Goal: Task Accomplishment & Management: Use online tool/utility

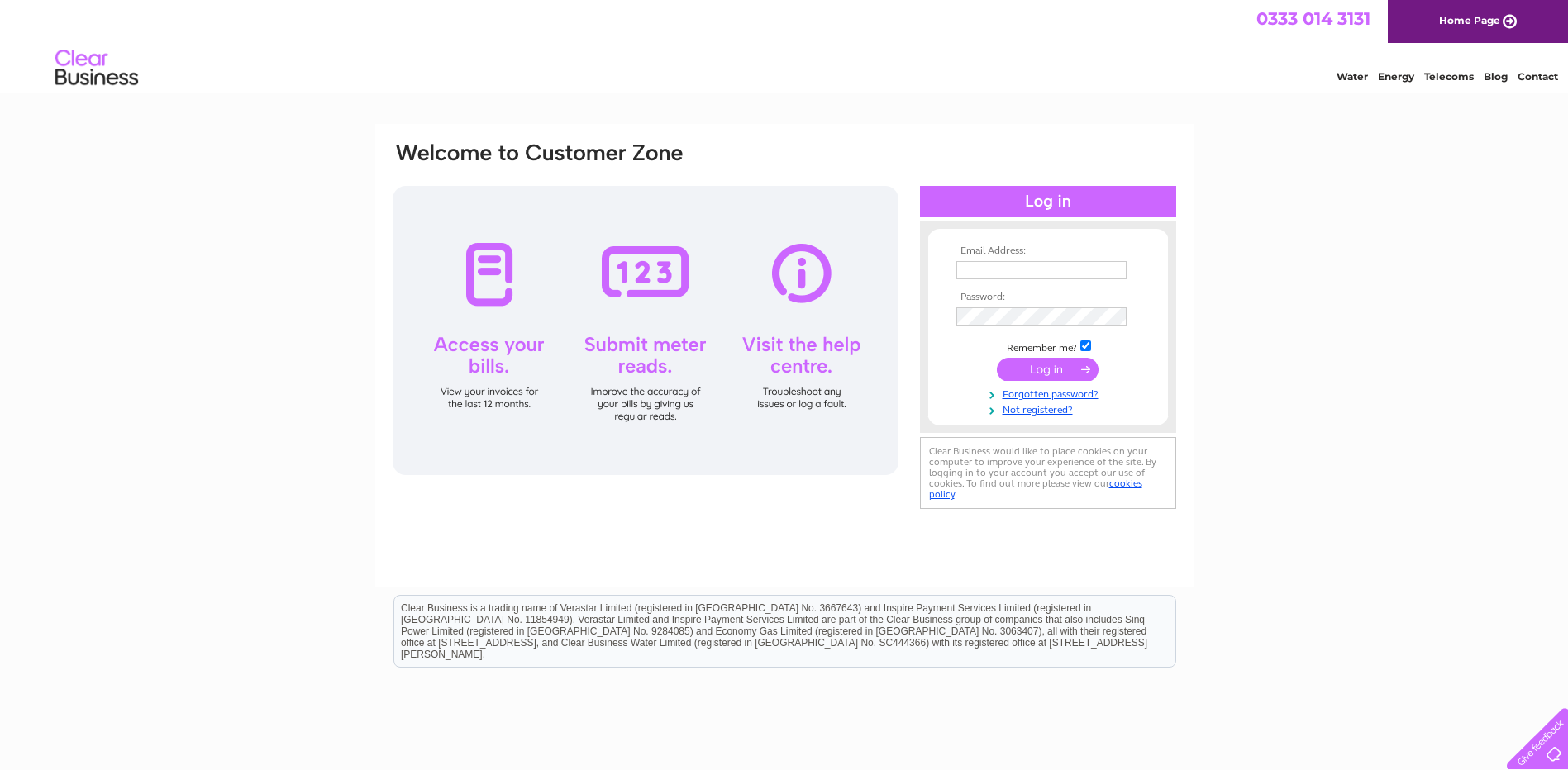
type input "stay@craigbankguesthouse.com"
click at [1048, 371] on input "submit" at bounding box center [1048, 369] width 102 height 23
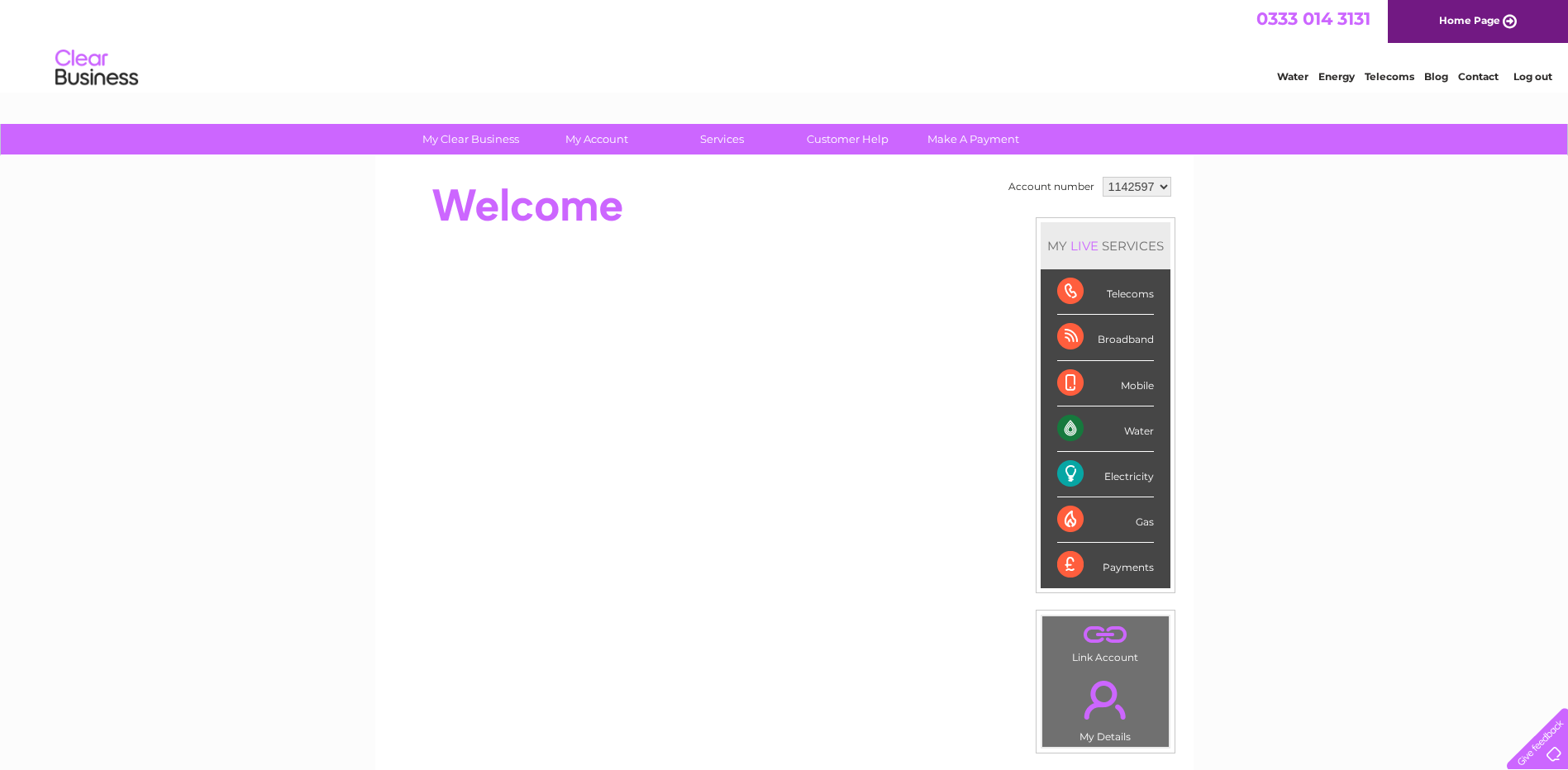
click at [1124, 469] on div "Electricity" at bounding box center [1106, 474] width 97 height 46
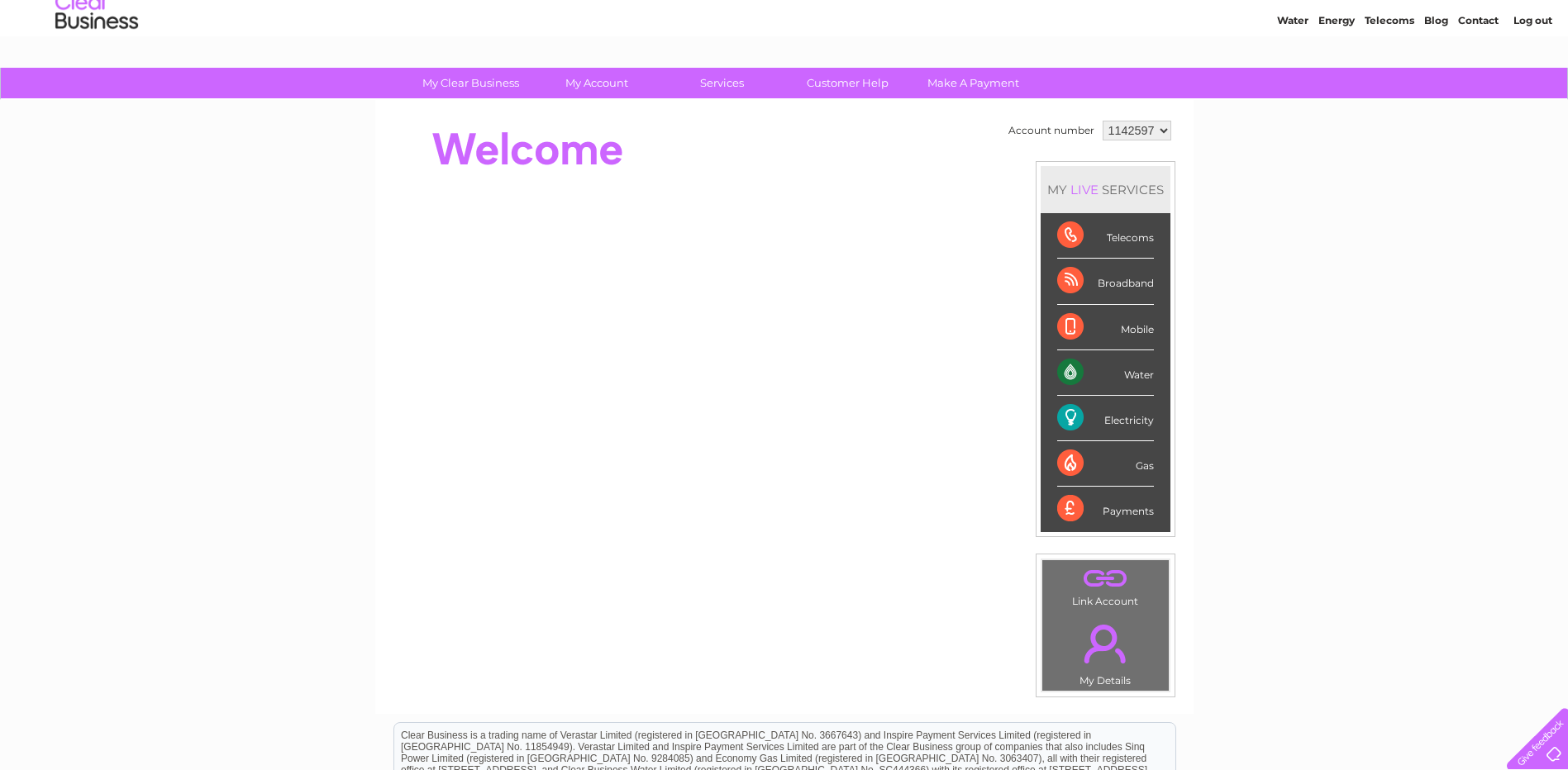
scroll to position [83, 0]
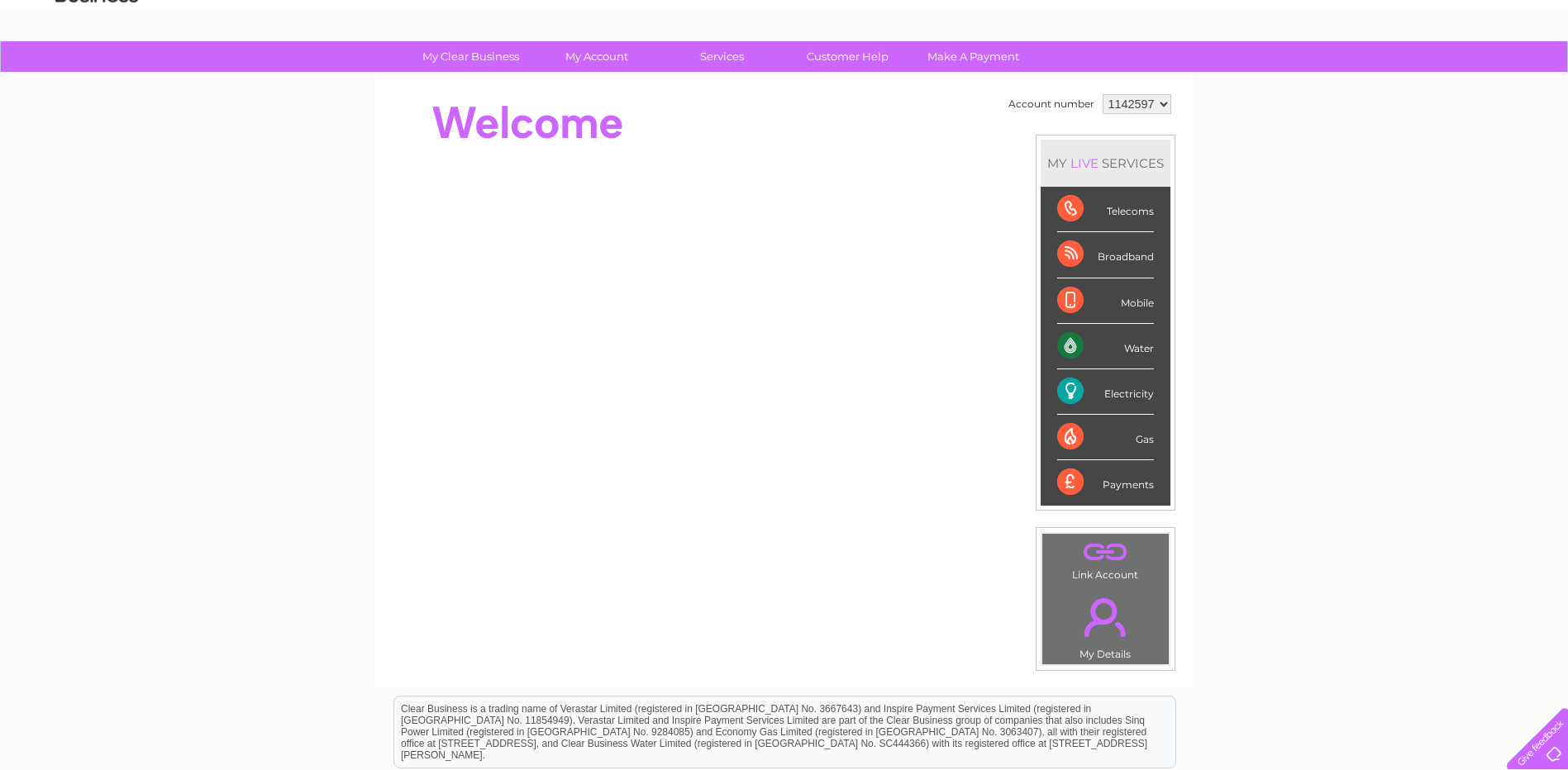
click at [1125, 392] on div "Electricity" at bounding box center [1106, 392] width 97 height 46
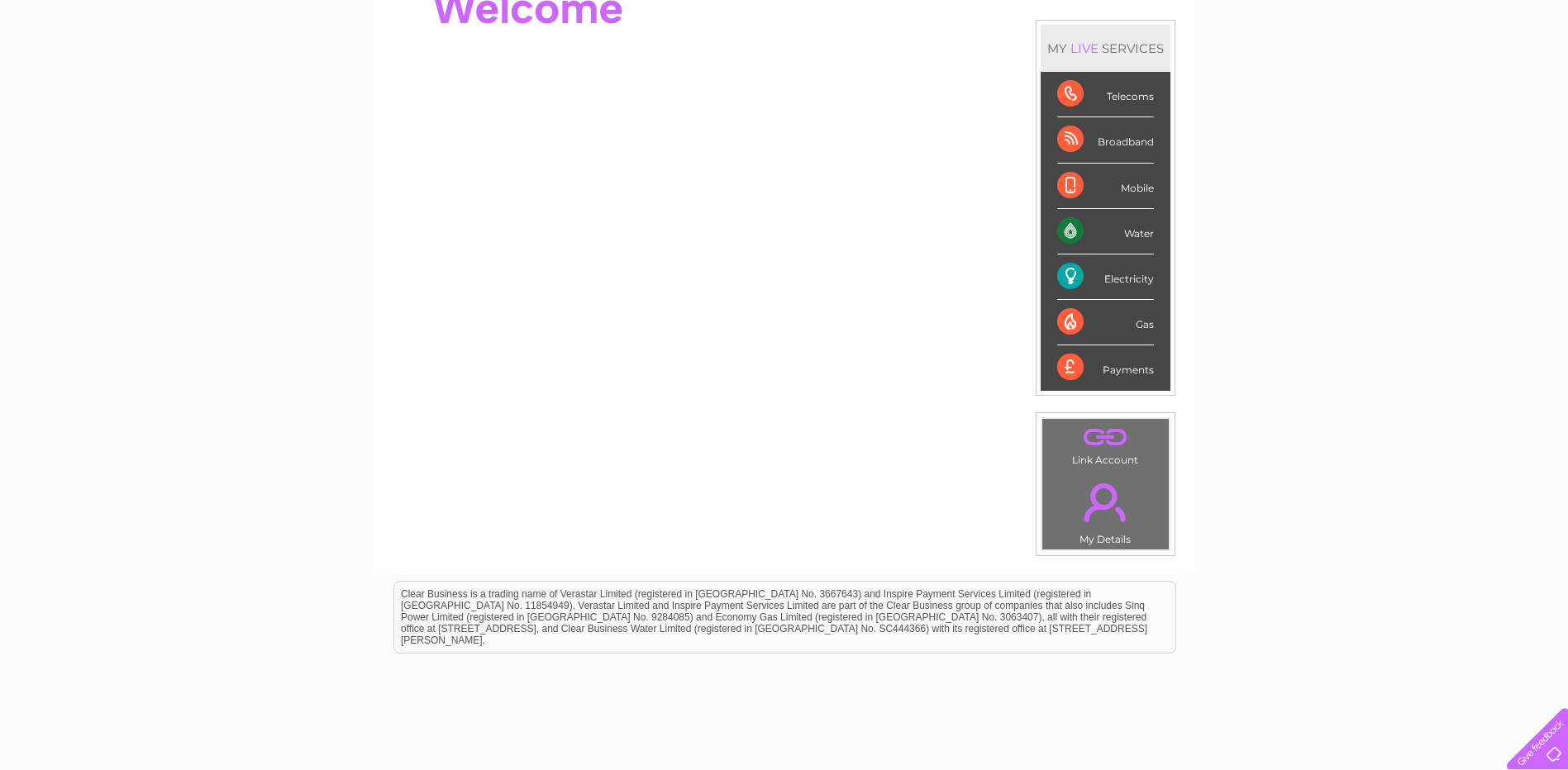
scroll to position [0, 0]
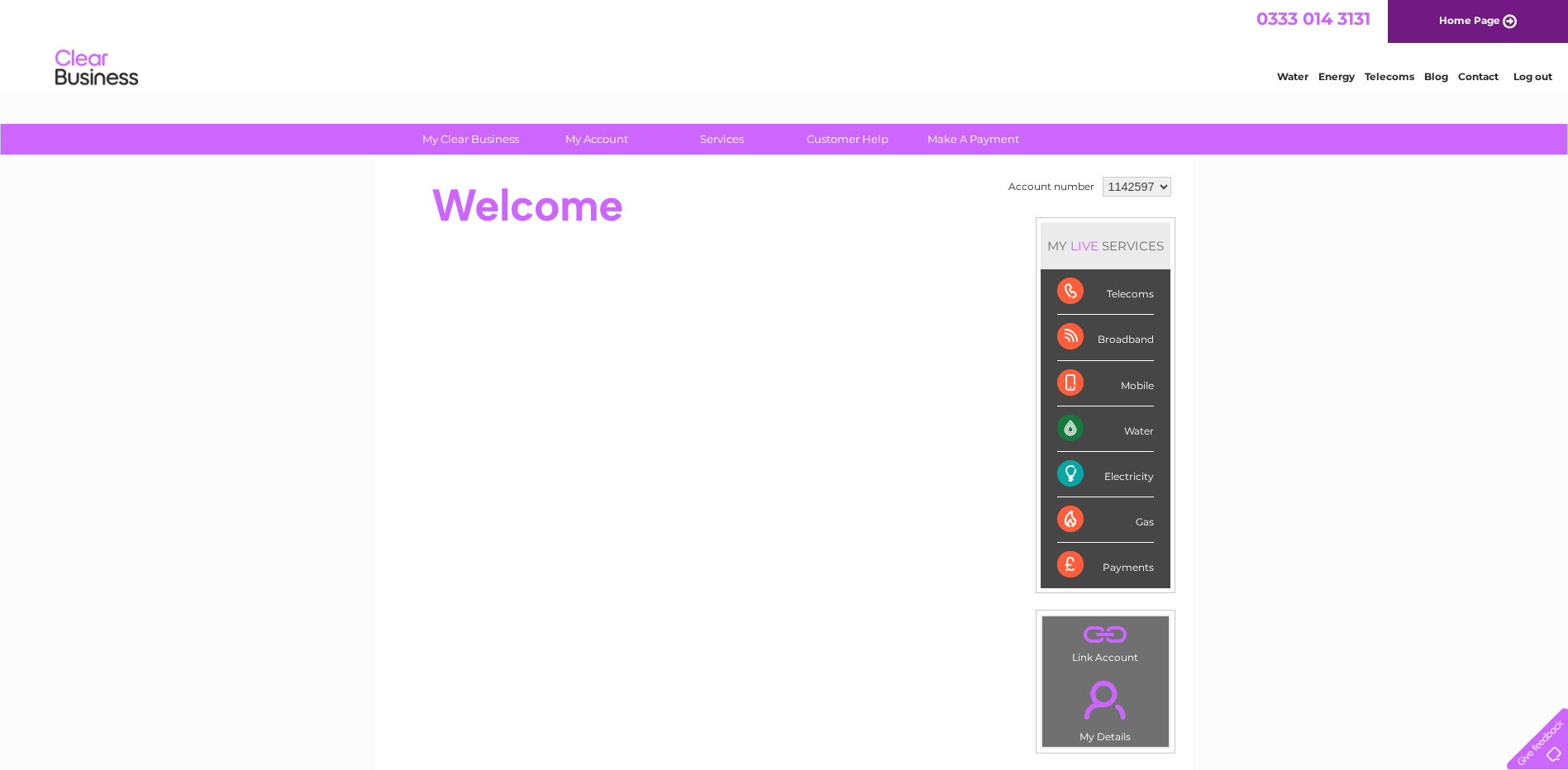
click at [1148, 243] on div "MY LIVE SERVICES" at bounding box center [1105, 245] width 130 height 47
click at [1130, 411] on div "Water" at bounding box center [1106, 429] width 97 height 46
click at [1112, 478] on div "Electricity" at bounding box center [1106, 474] width 97 height 46
click at [1067, 482] on div "Electricity" at bounding box center [1106, 474] width 97 height 46
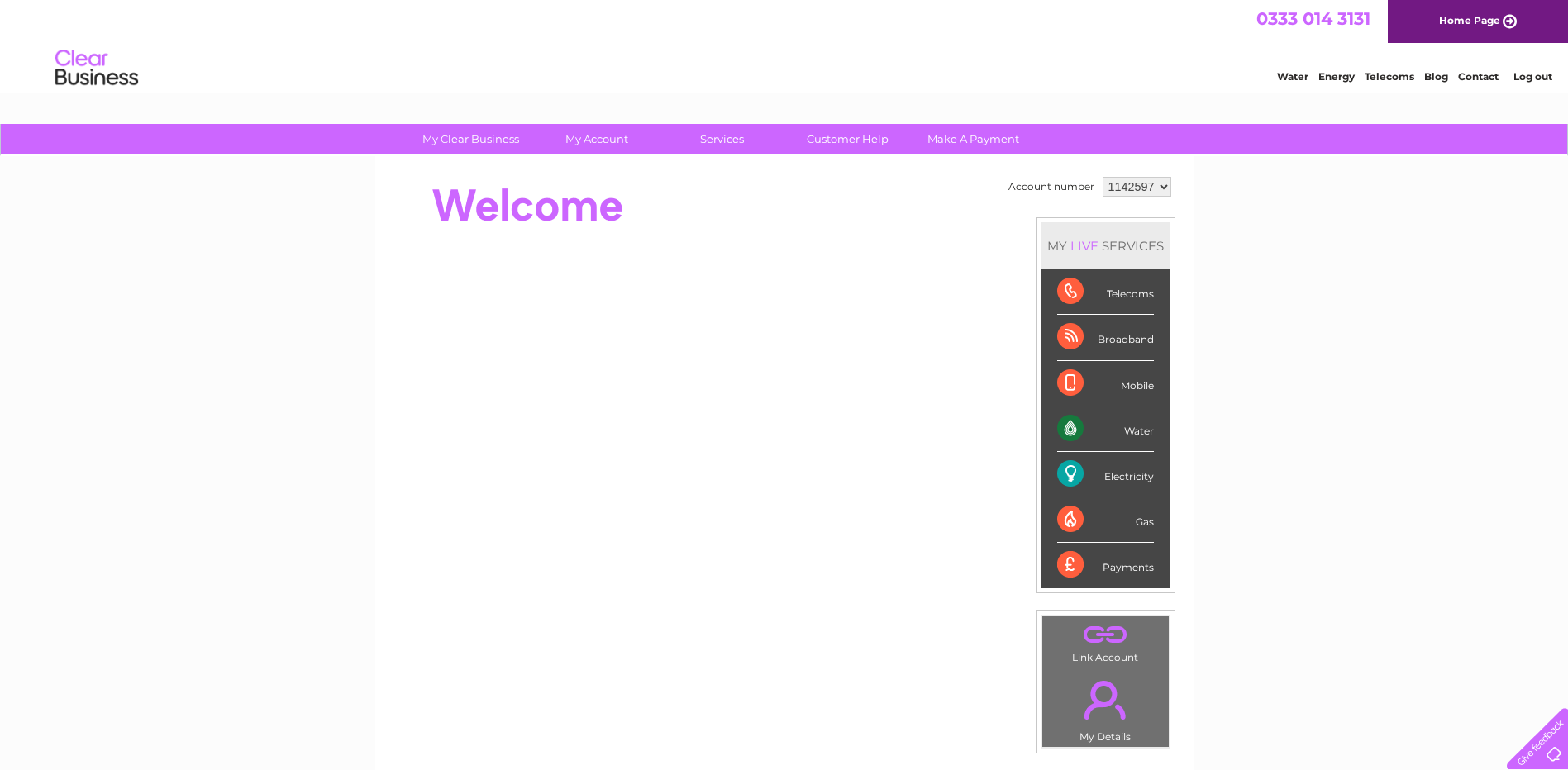
click at [1160, 188] on select "1142597" at bounding box center [1137, 186] width 68 height 20
click at [1139, 461] on div "Electricity" at bounding box center [1106, 474] width 97 height 46
click at [1134, 492] on div "Electricity" at bounding box center [1106, 474] width 97 height 46
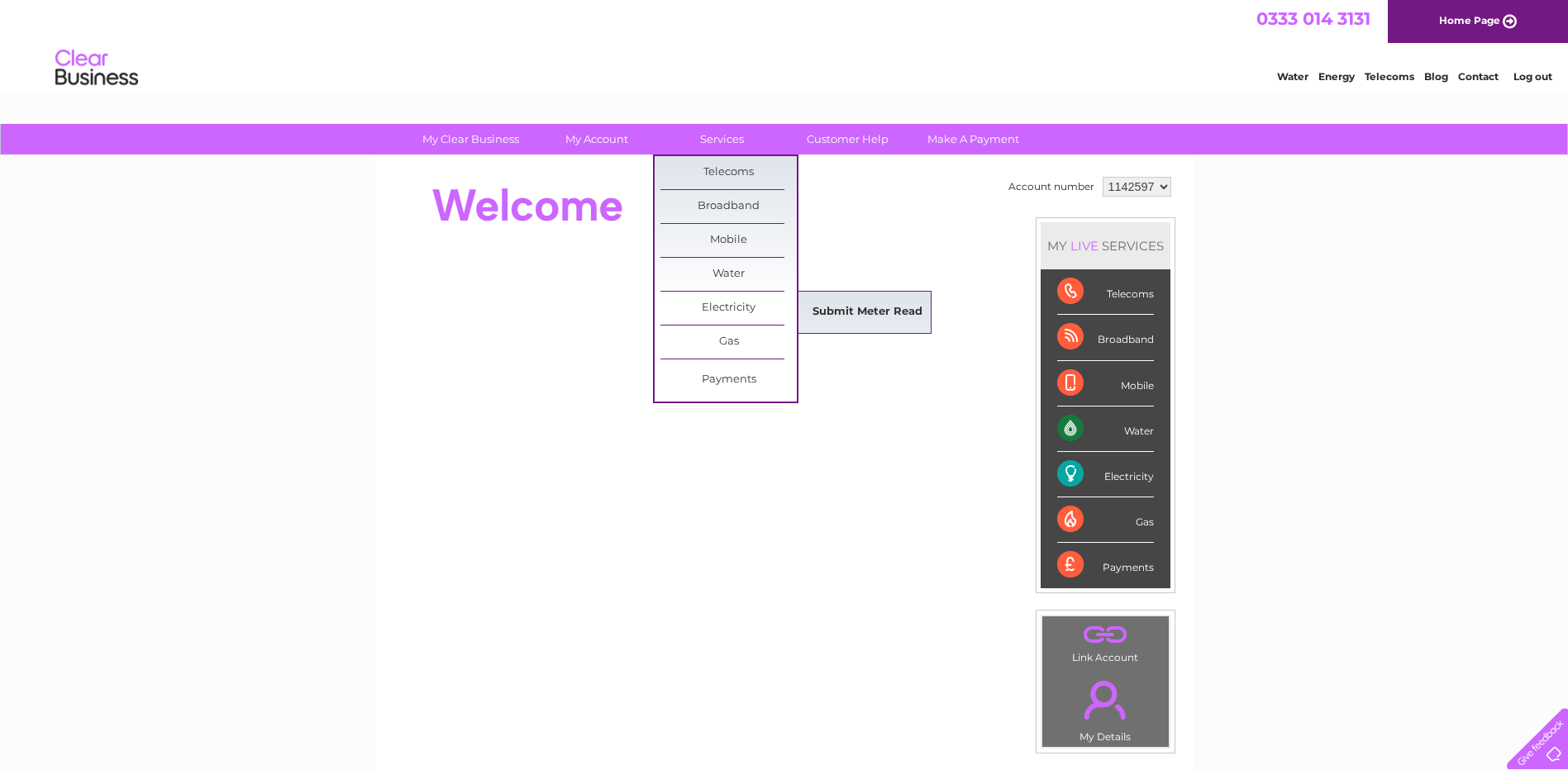
click at [870, 315] on link "Submit Meter Read" at bounding box center [868, 312] width 136 height 33
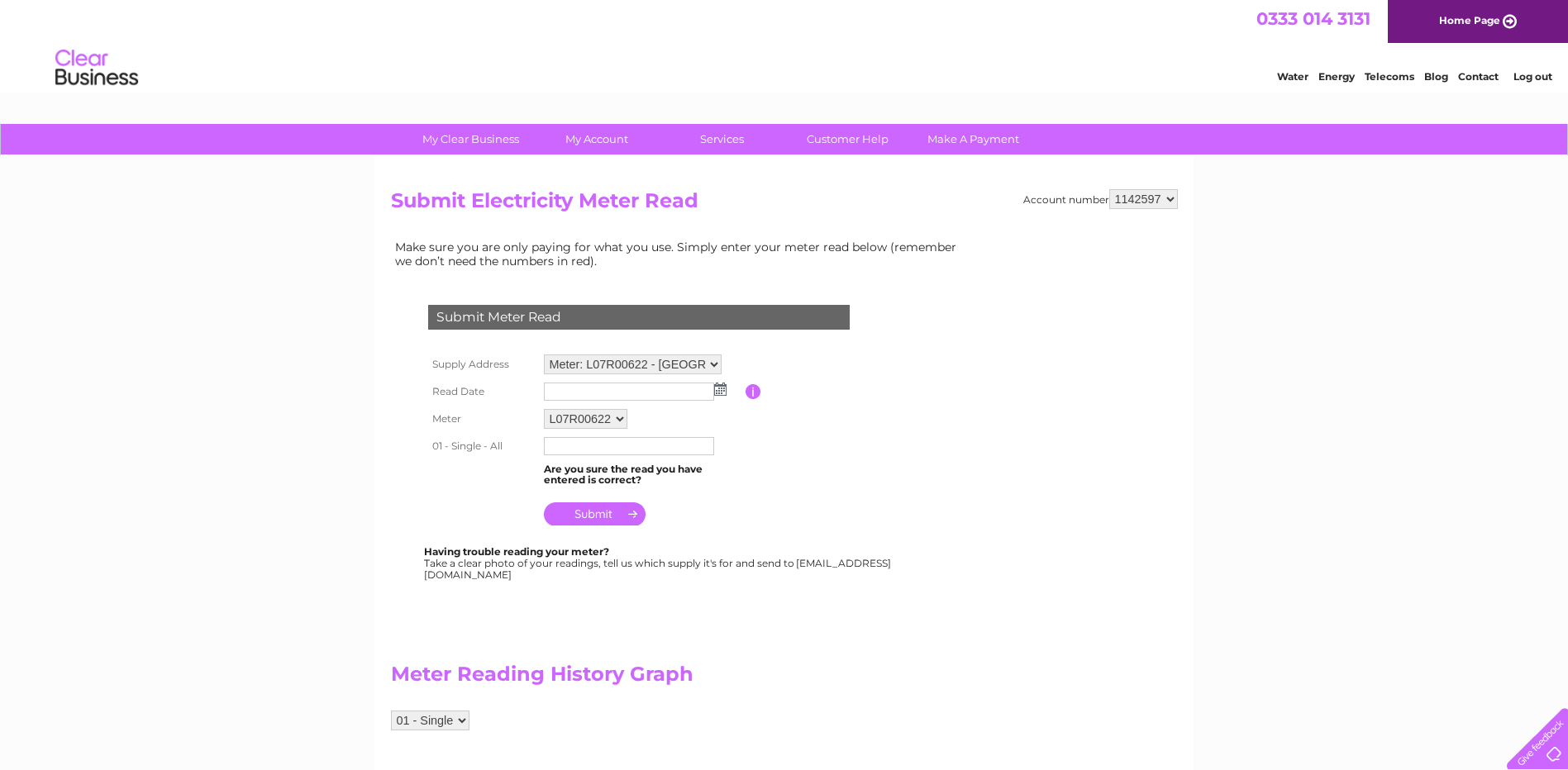
click at [720, 388] on img at bounding box center [720, 389] width 12 height 13
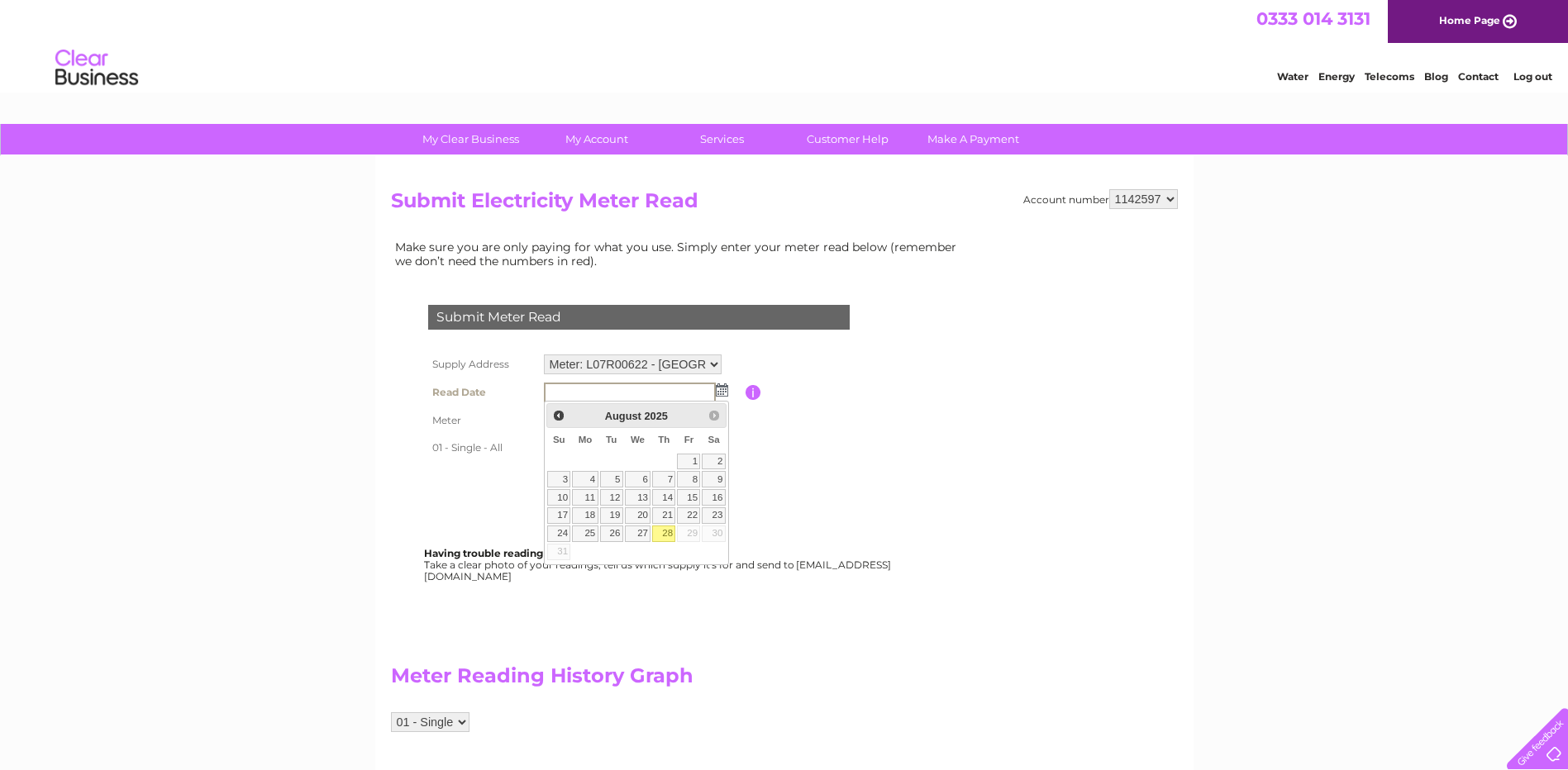
click at [666, 537] on link "28" at bounding box center [663, 534] width 23 height 17
type input "[DATE]"
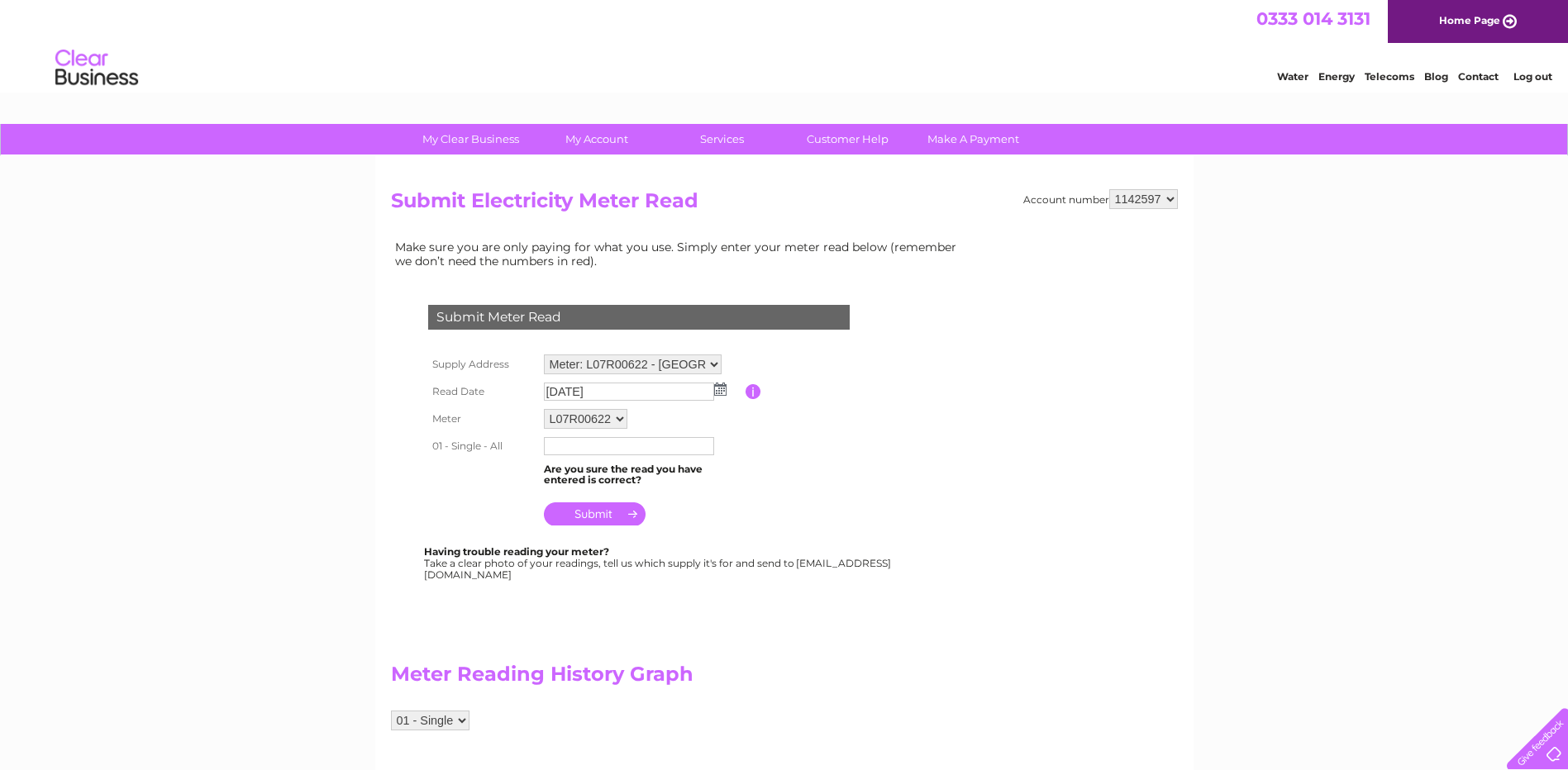
click at [572, 447] on input "text" at bounding box center [629, 445] width 170 height 18
type input "48199"
click at [580, 516] on input "submit" at bounding box center [594, 515] width 102 height 23
